Goal: Connect with others

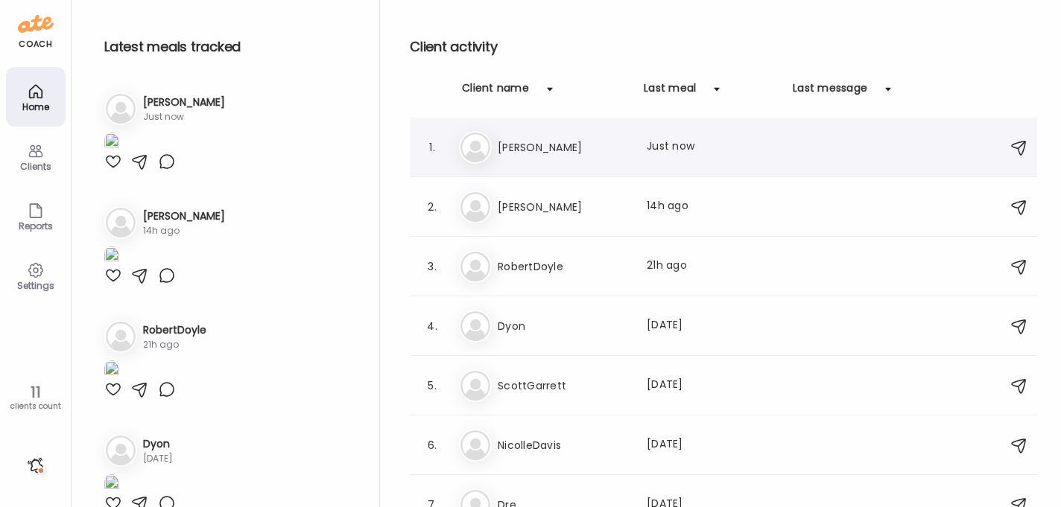
click at [524, 150] on h3 "[PERSON_NAME]" at bounding box center [563, 148] width 131 height 18
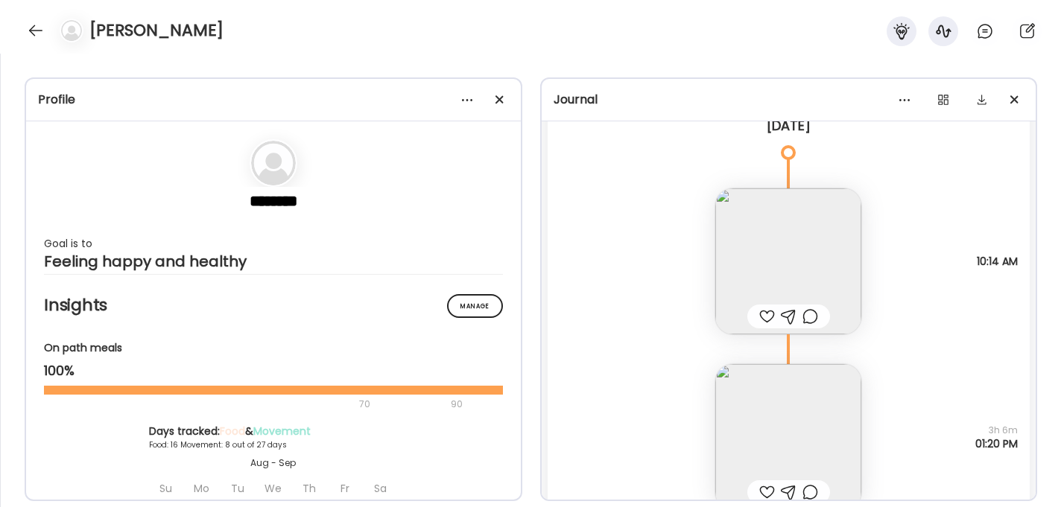
scroll to position [11163, 0]
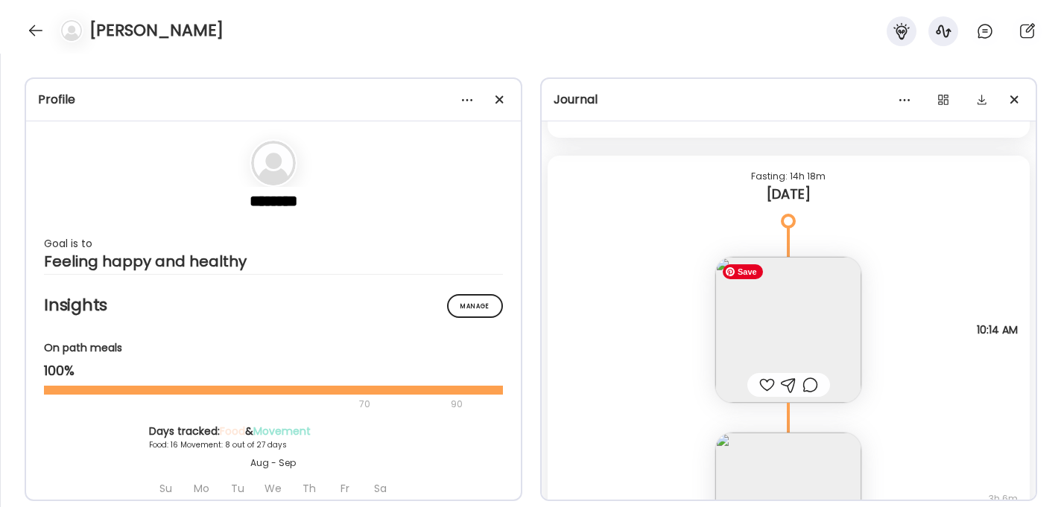
click at [783, 313] on img at bounding box center [788, 330] width 146 height 146
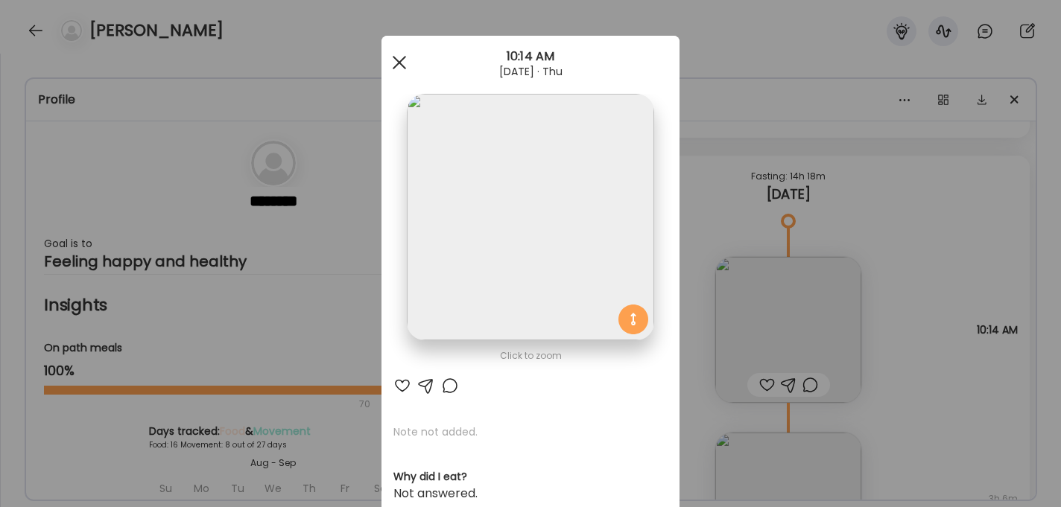
click at [398, 66] on div at bounding box center [399, 63] width 30 height 30
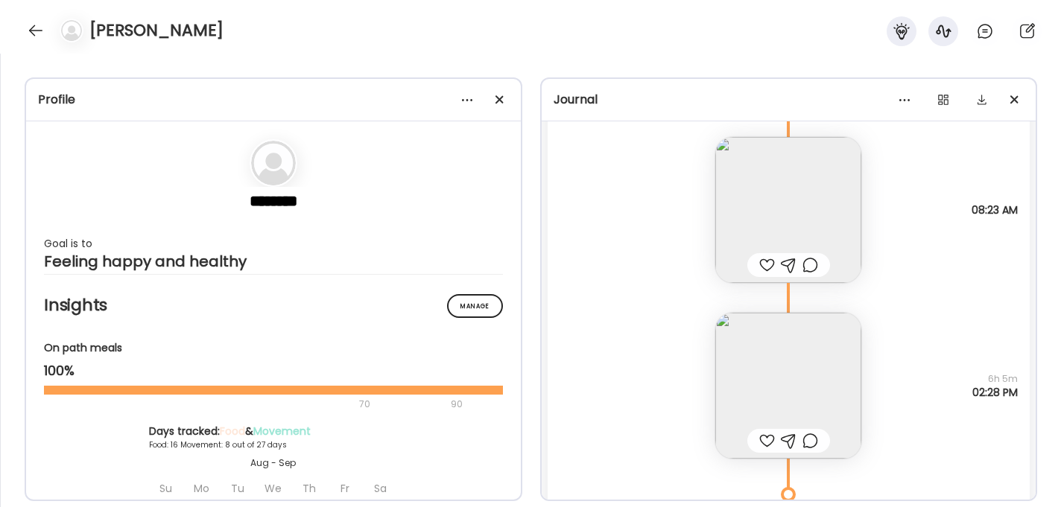
scroll to position [9995, 0]
click at [784, 229] on img at bounding box center [788, 208] width 146 height 146
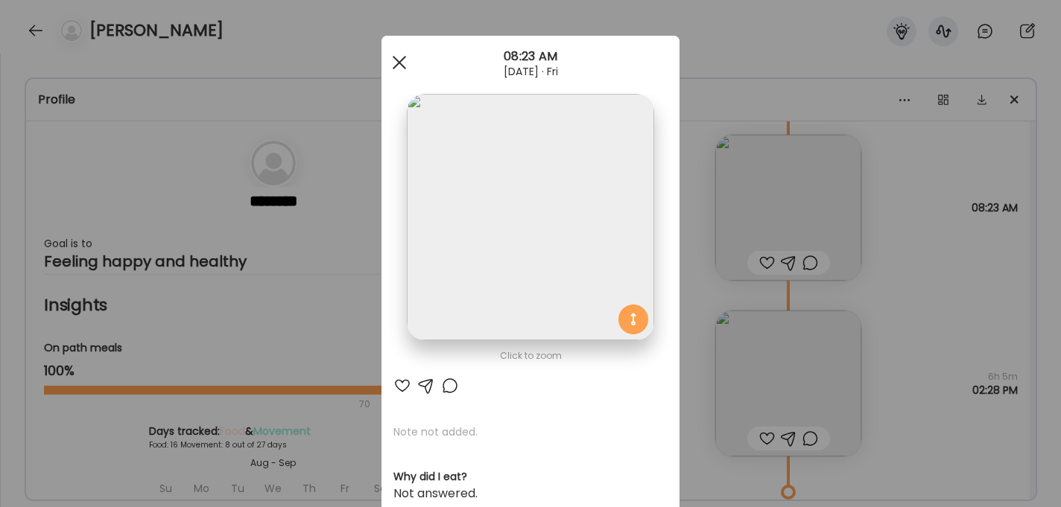
click at [396, 57] on div at bounding box center [399, 63] width 30 height 30
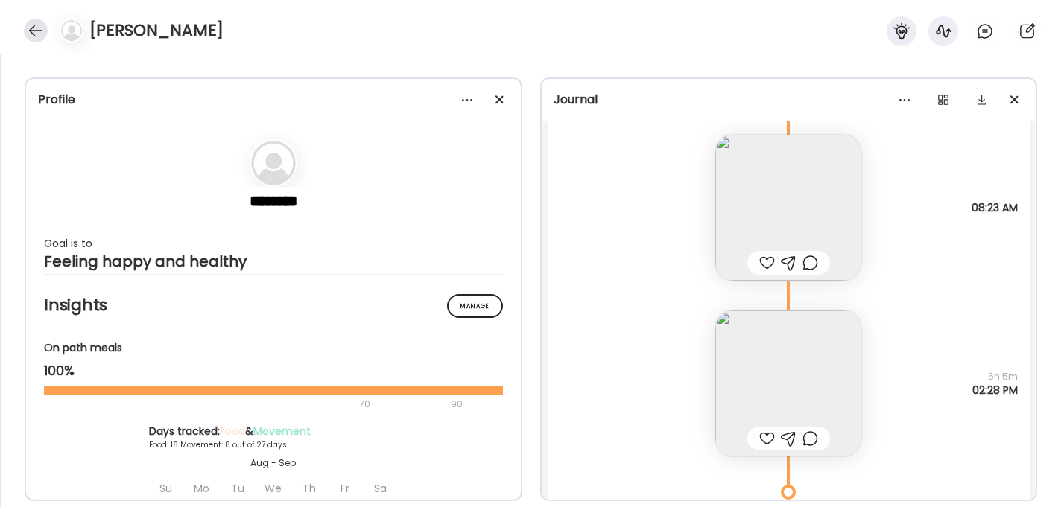
click at [35, 25] on div at bounding box center [36, 31] width 24 height 24
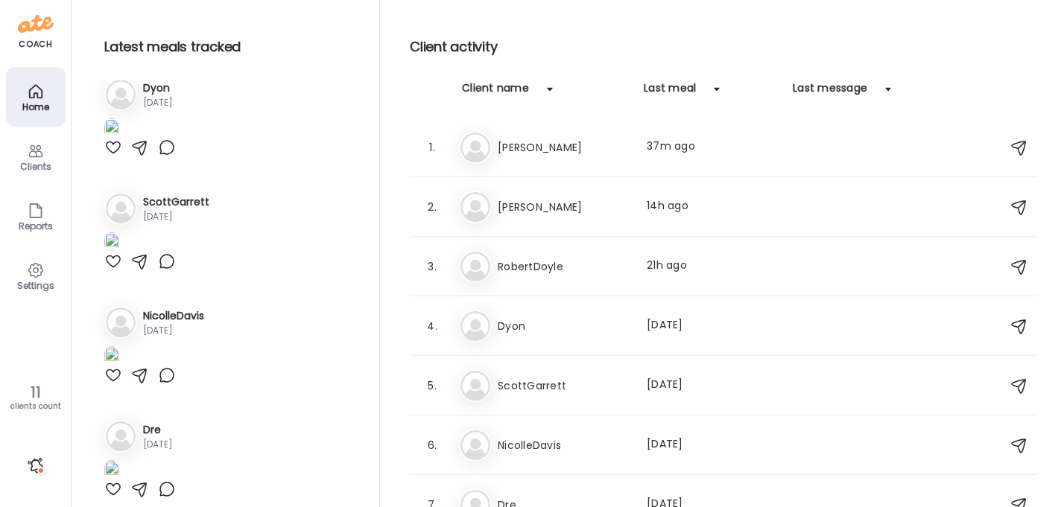
scroll to position [359, 0]
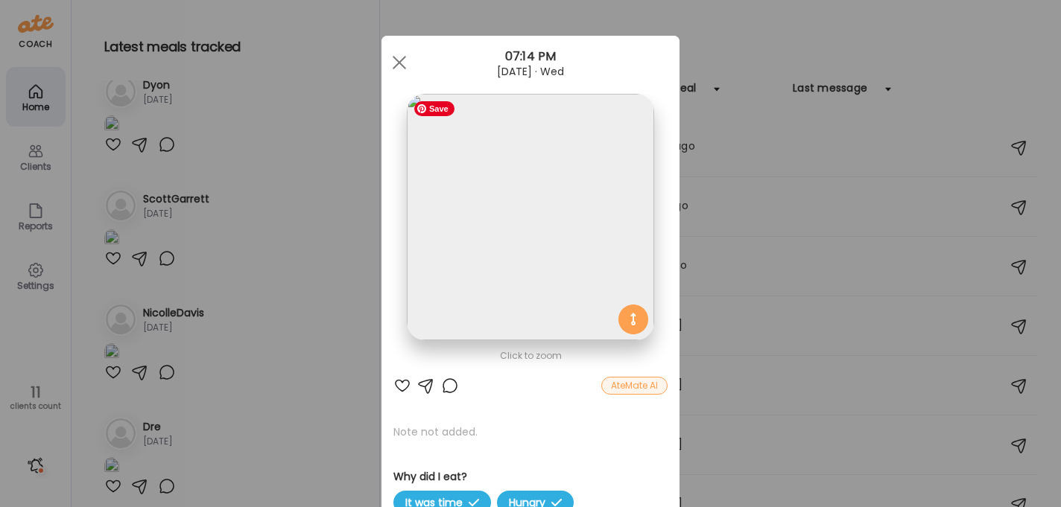
click at [478, 223] on img at bounding box center [530, 217] width 247 height 247
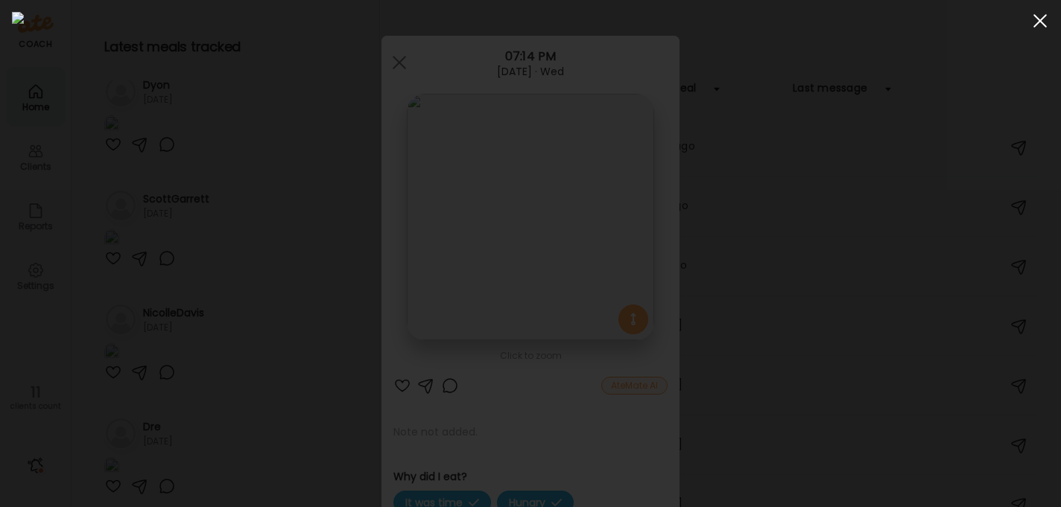
click at [1038, 25] on div at bounding box center [1040, 21] width 30 height 30
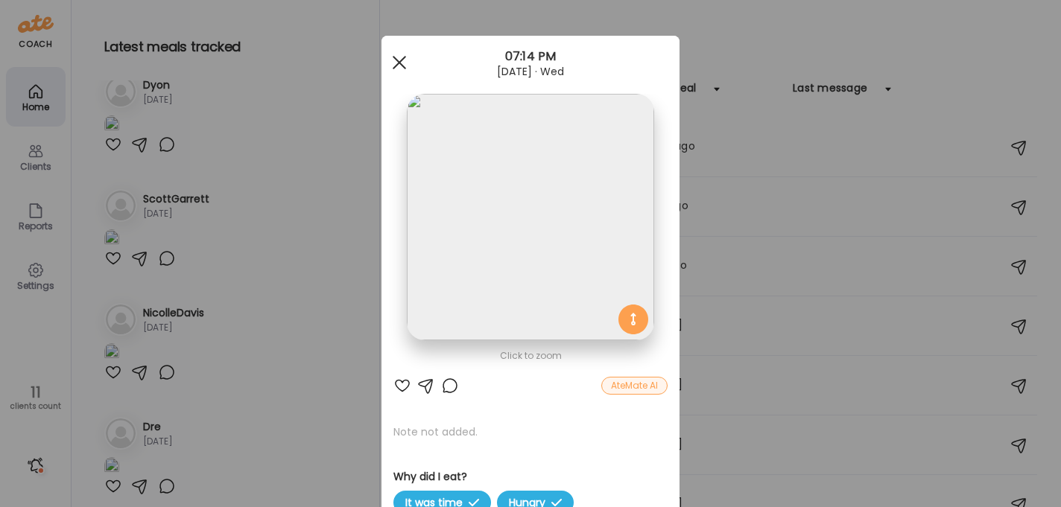
click at [400, 60] on span at bounding box center [399, 62] width 13 height 13
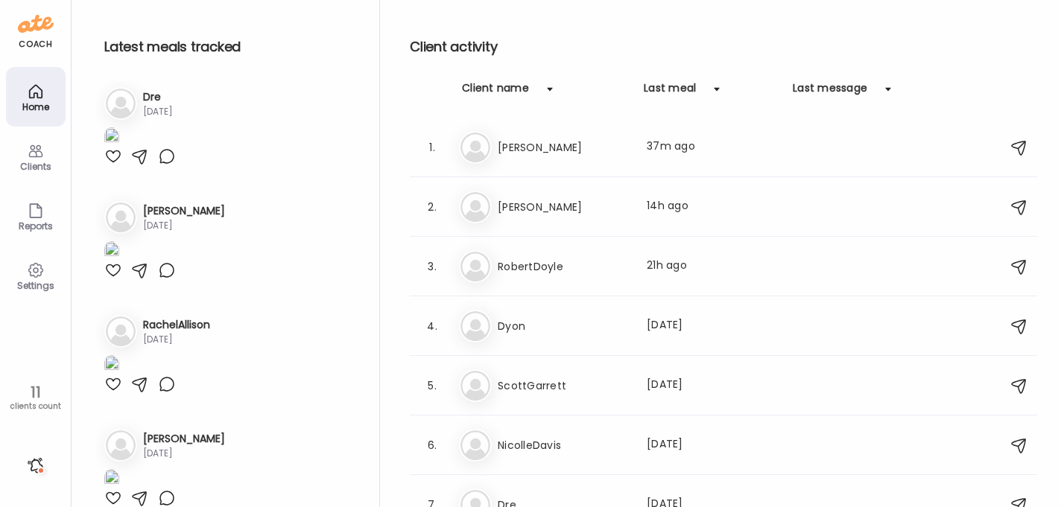
scroll to position [699, 0]
